Goal: Find specific page/section: Find specific page/section

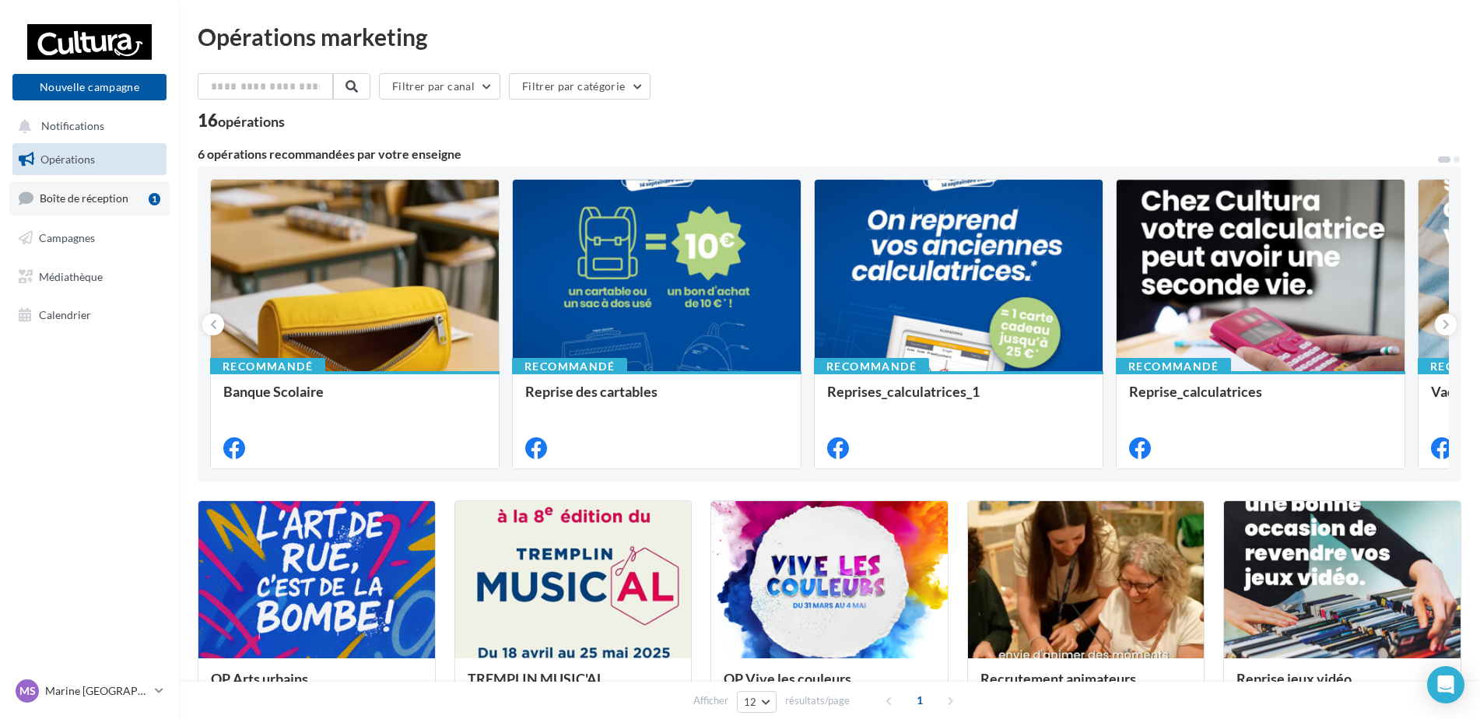
click at [84, 198] on span "Boîte de réception" at bounding box center [84, 197] width 89 height 13
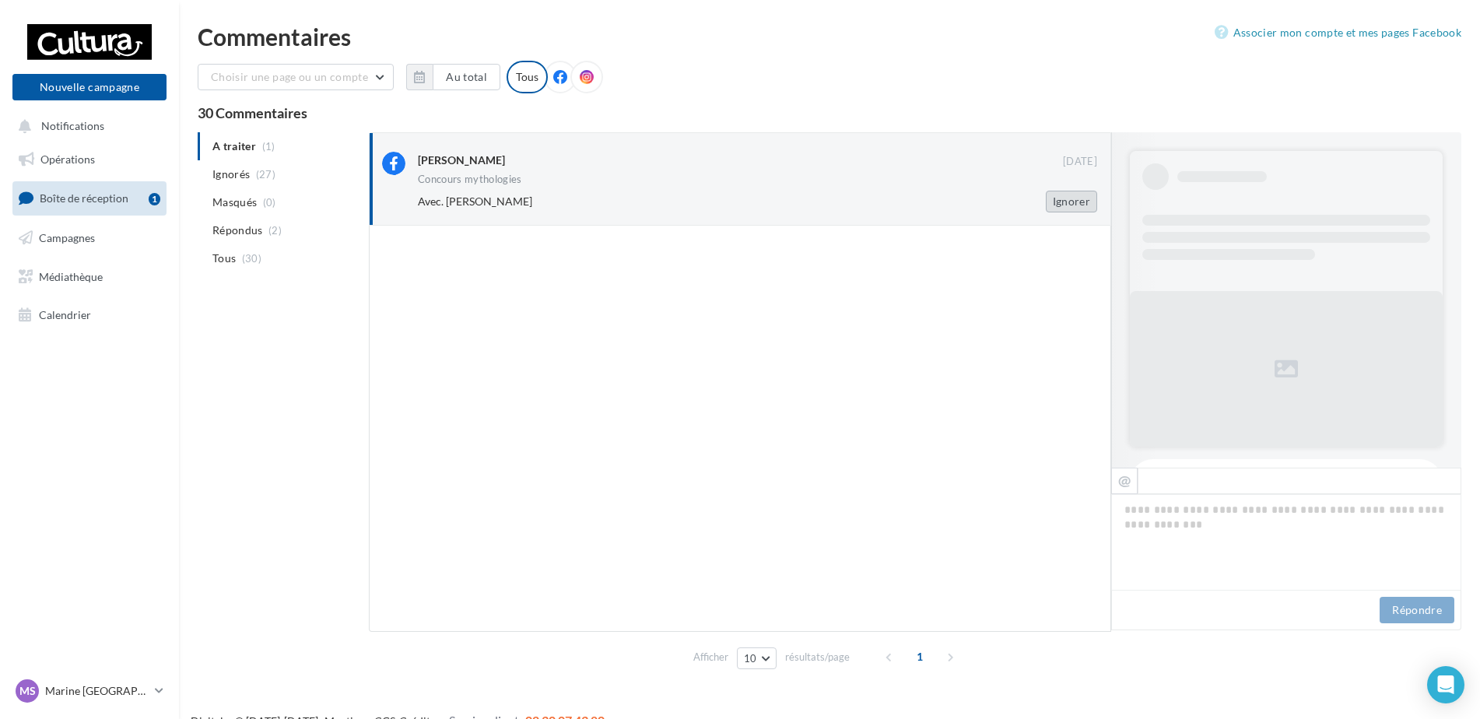
click at [1054, 206] on button "Ignorer" at bounding box center [1071, 202] width 51 height 22
